Goal: Check status: Check status

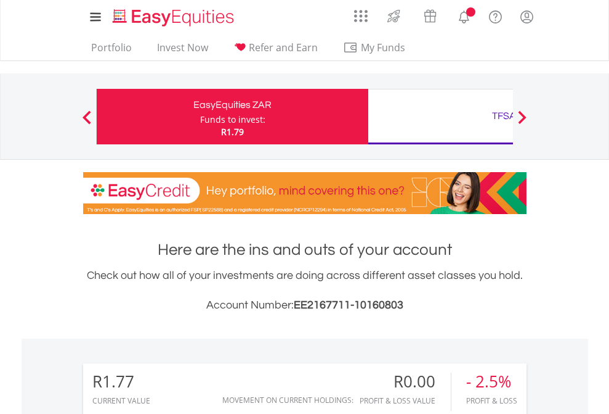
scroll to position [118, 194]
click at [200, 116] on div "Funds to invest:" at bounding box center [232, 119] width 65 height 12
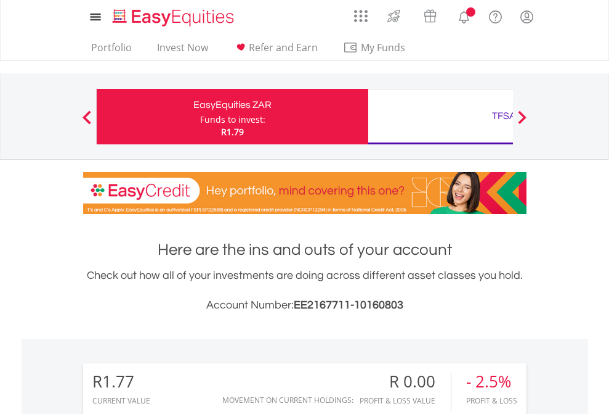
scroll to position [118, 194]
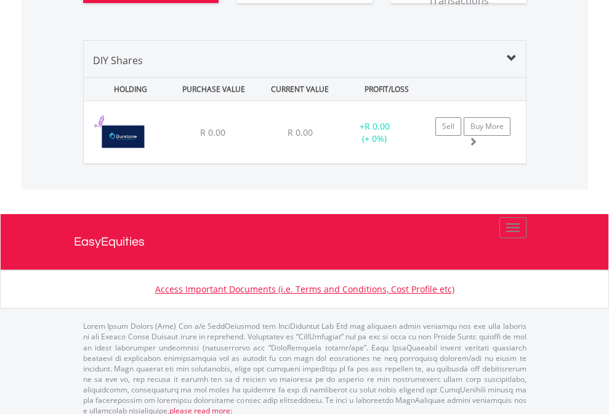
scroll to position [1371, 0]
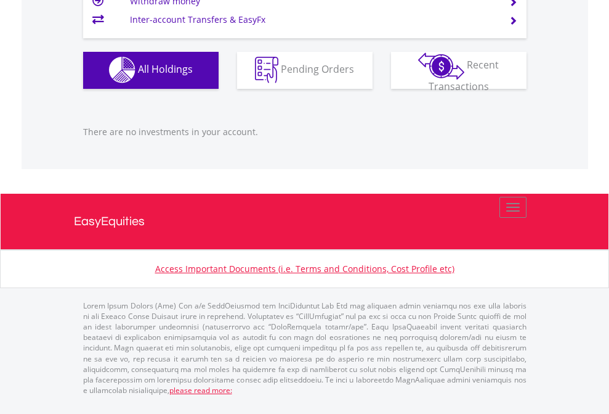
scroll to position [118, 194]
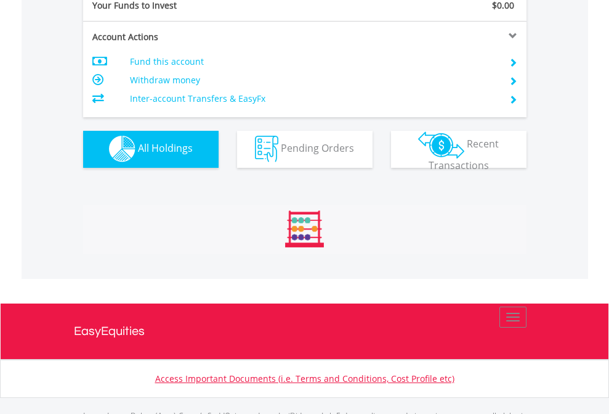
scroll to position [1220, 0]
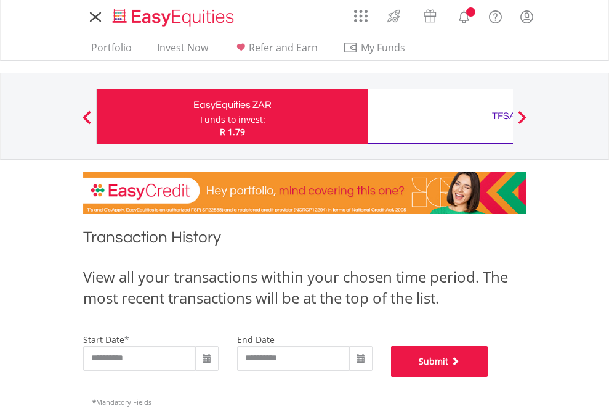
click at [489, 377] on button "Submit" at bounding box center [439, 361] width 97 height 31
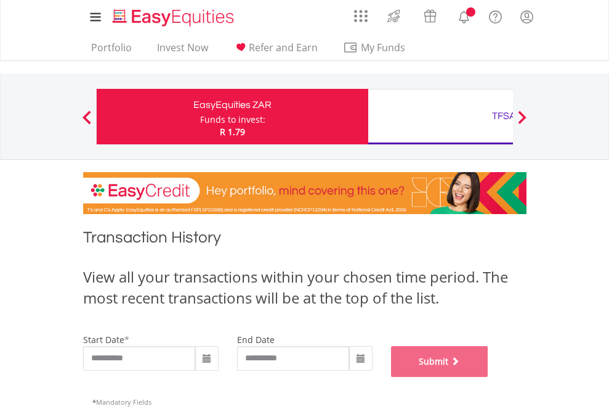
scroll to position [500, 0]
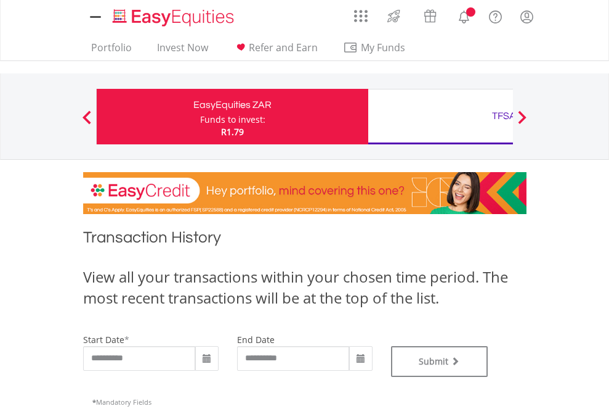
click at [441, 116] on div "TFSA" at bounding box center [504, 115] width 257 height 17
type input "**********"
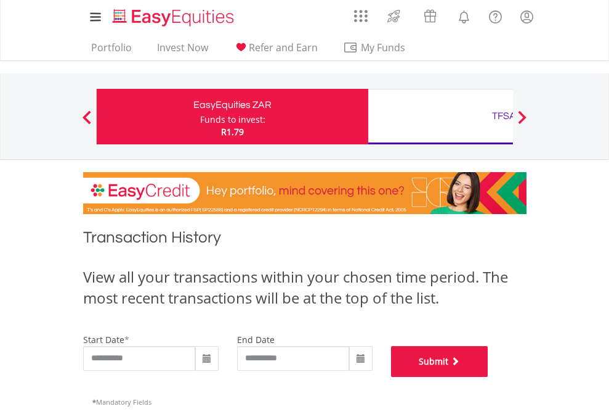
click at [489, 377] on button "Submit" at bounding box center [439, 361] width 97 height 31
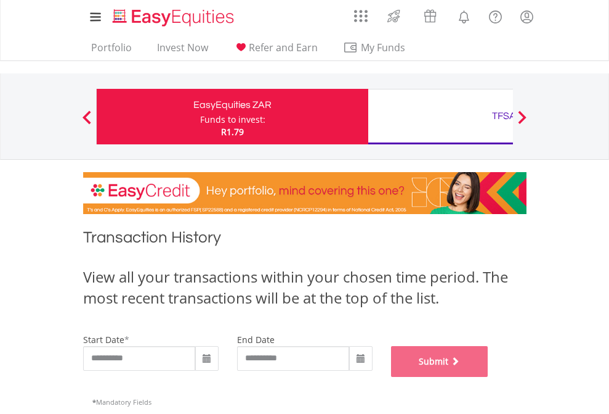
scroll to position [500, 0]
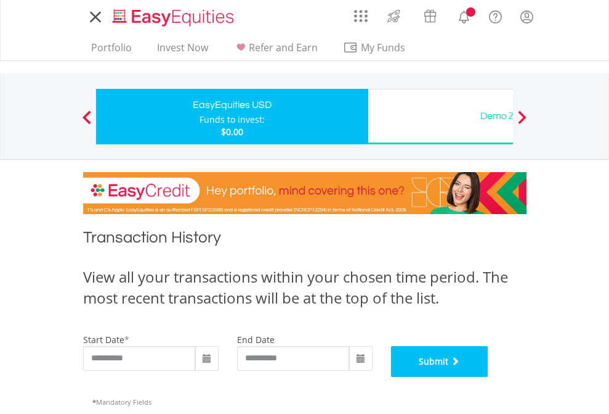
click at [489, 377] on button "Submit" at bounding box center [439, 361] width 97 height 31
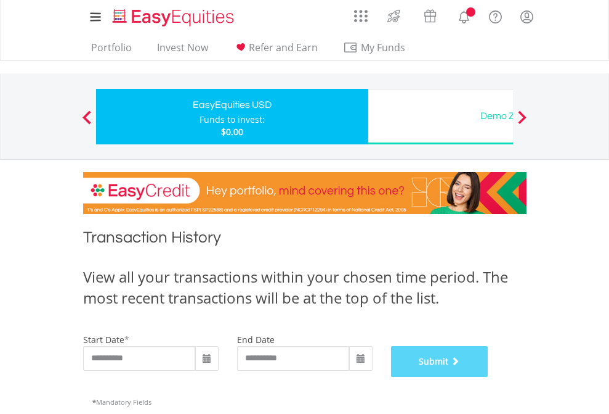
scroll to position [500, 0]
